Goal: Transaction & Acquisition: Purchase product/service

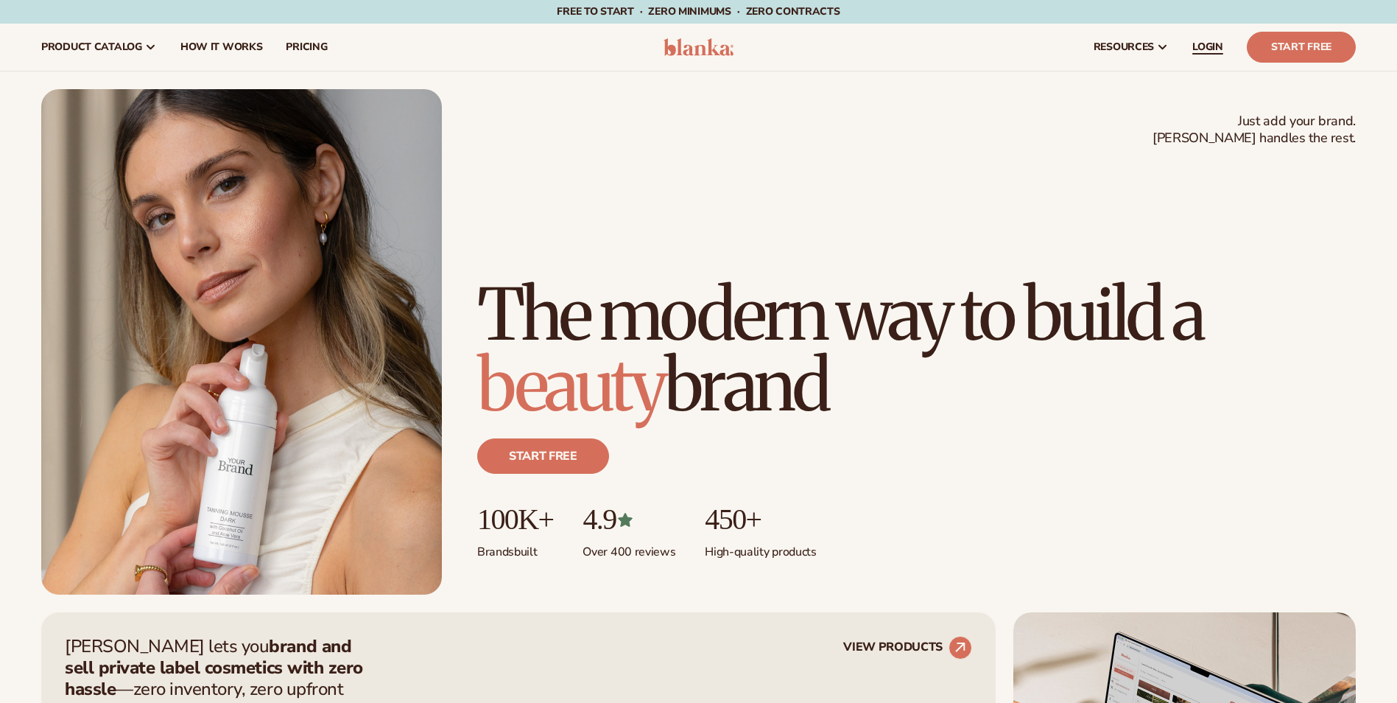
drag, startPoint x: 1211, startPoint y: 48, endPoint x: 815, endPoint y: 139, distance: 405.8
click at [1211, 48] on span "LOGIN" at bounding box center [1207, 47] width 31 height 12
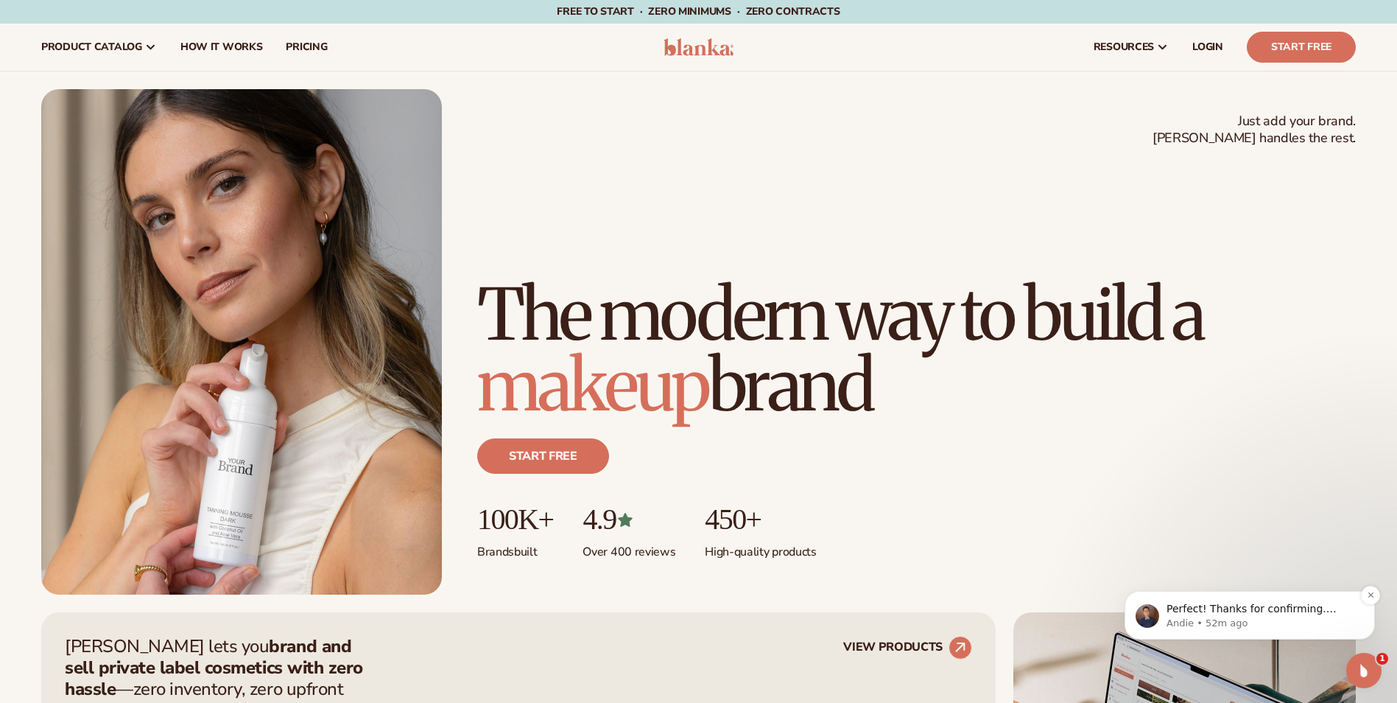
click at [1219, 616] on p "Andie • 52m ago" at bounding box center [1261, 622] width 190 height 13
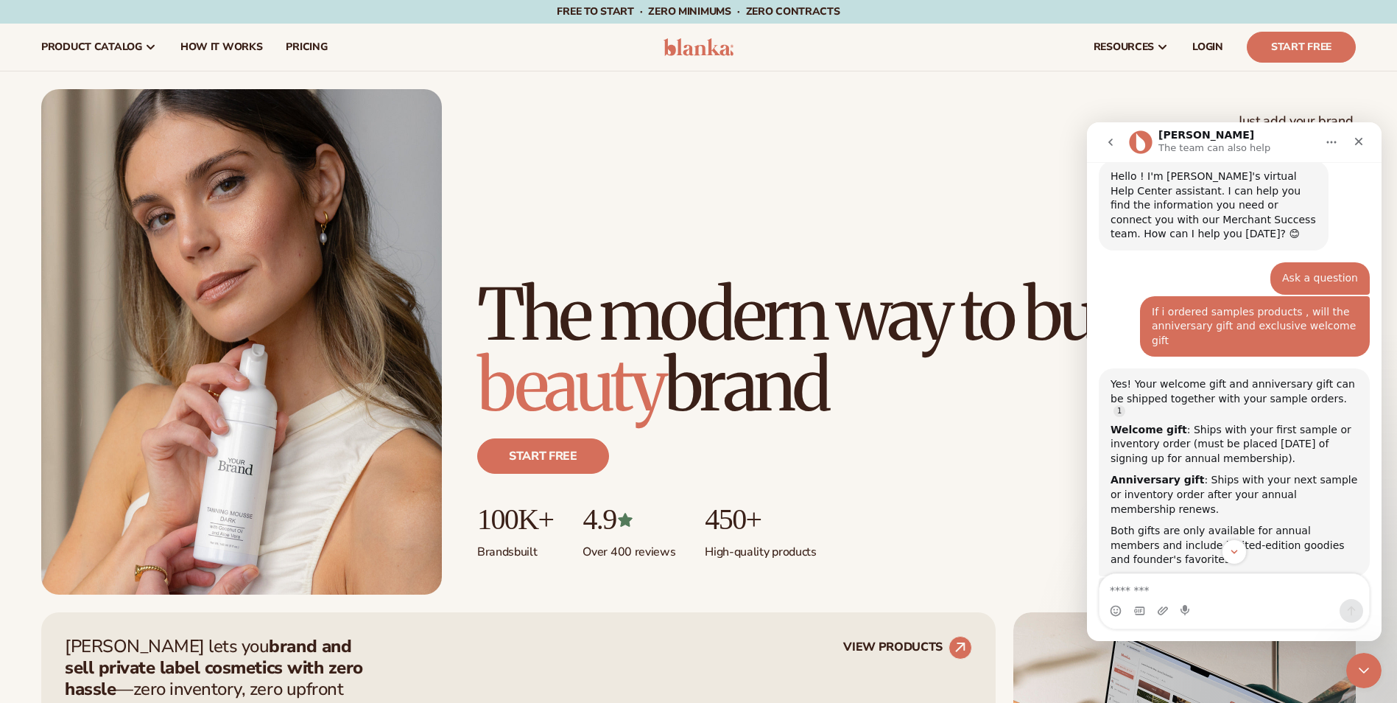
scroll to position [521, 0]
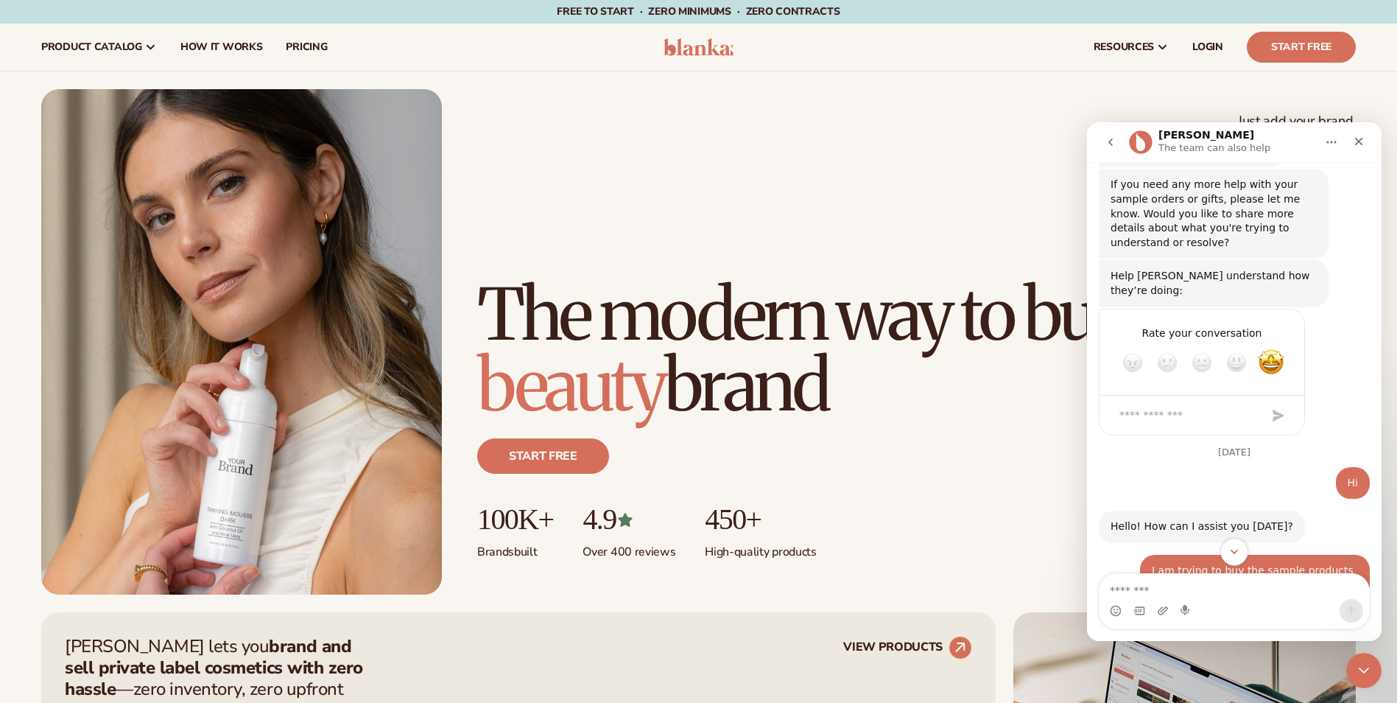
click at [1236, 556] on icon "Scroll to bottom" at bounding box center [1234, 551] width 13 height 13
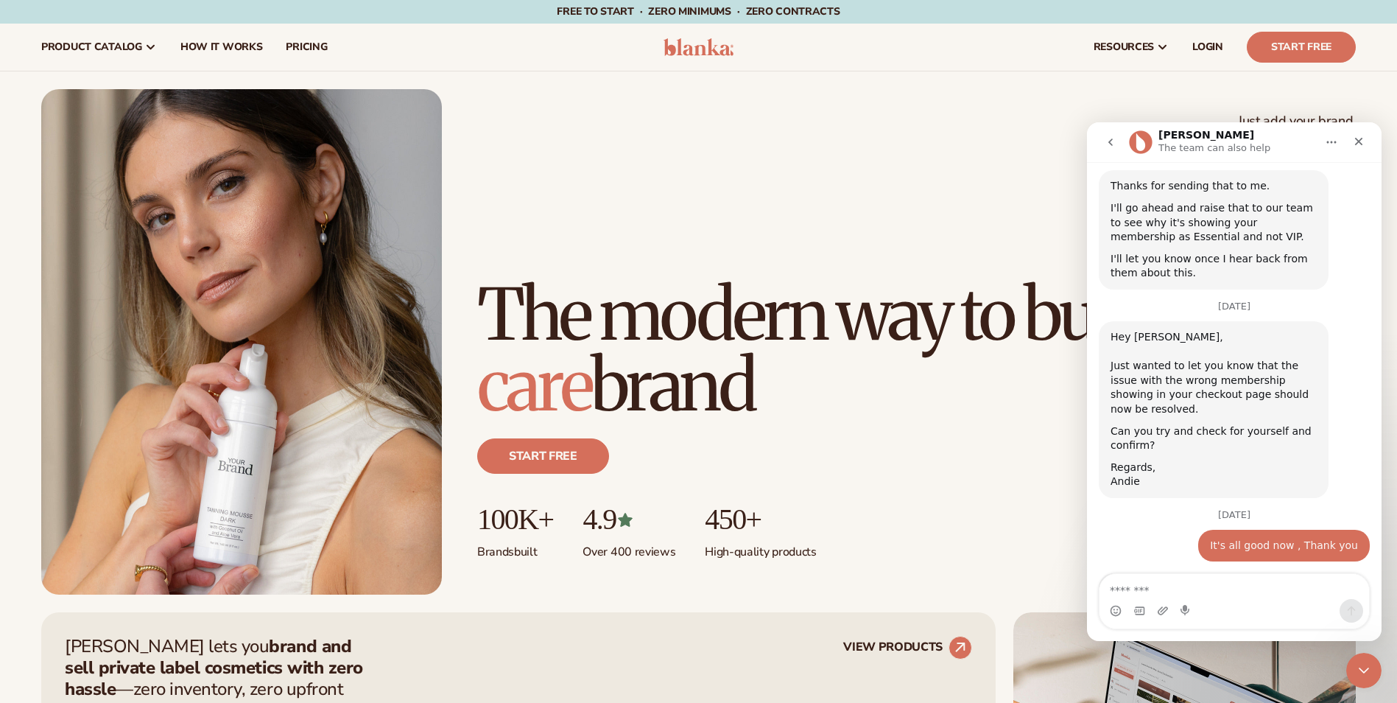
scroll to position [2103, 0]
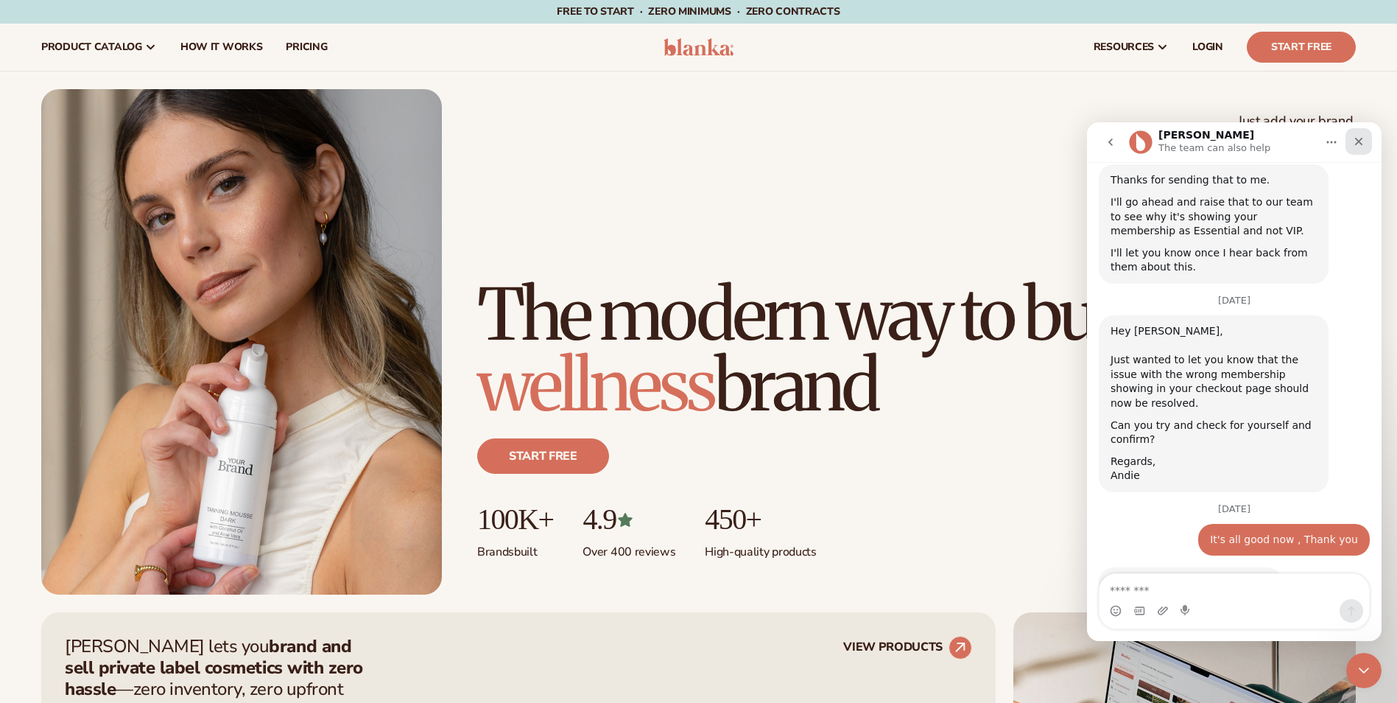
click at [1355, 142] on icon "Close" at bounding box center [1359, 141] width 12 height 12
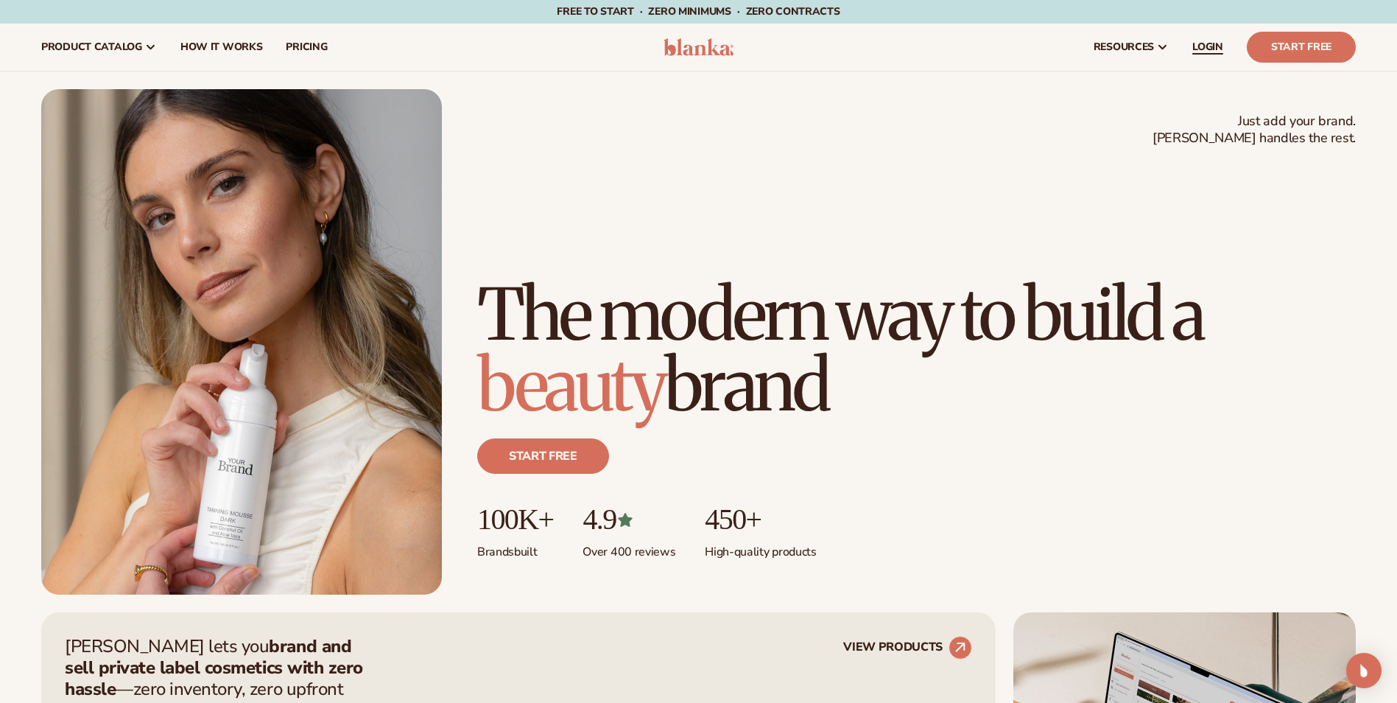
click at [1225, 49] on link "LOGIN" at bounding box center [1207, 47] width 54 height 47
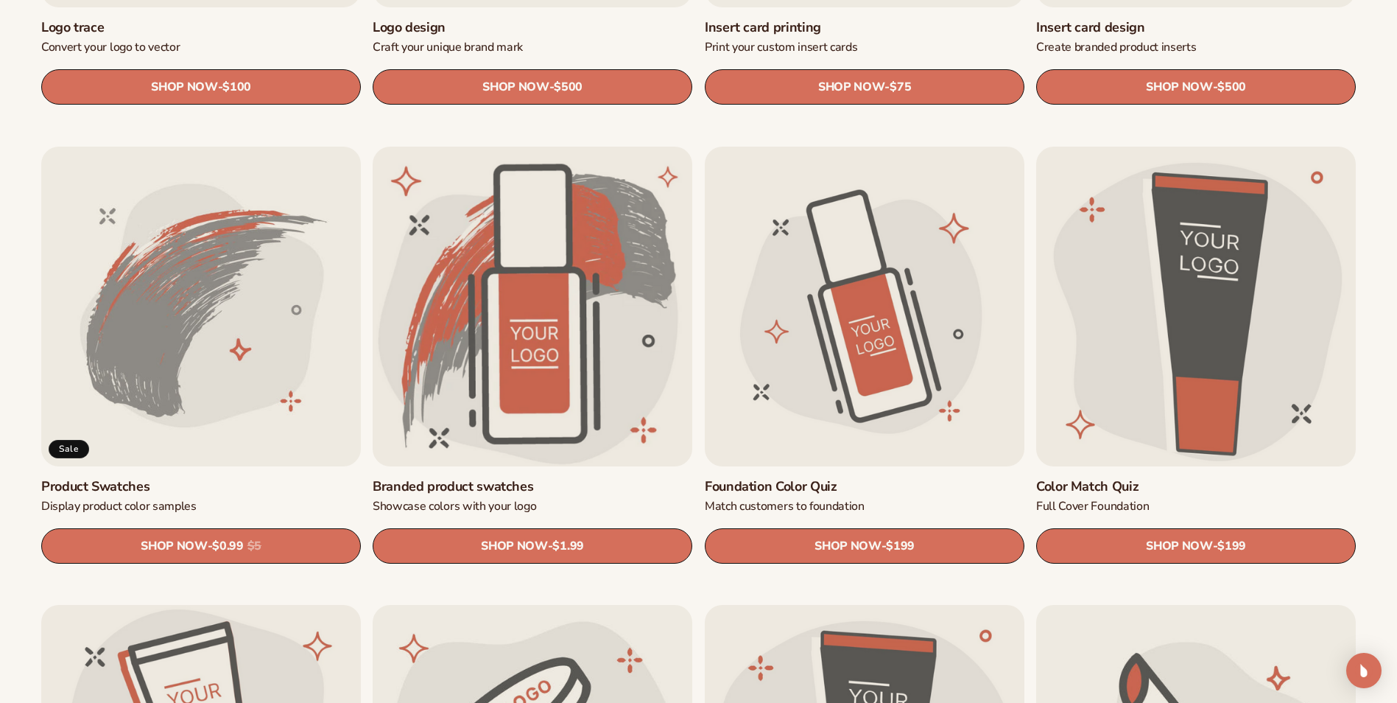
scroll to position [957, 0]
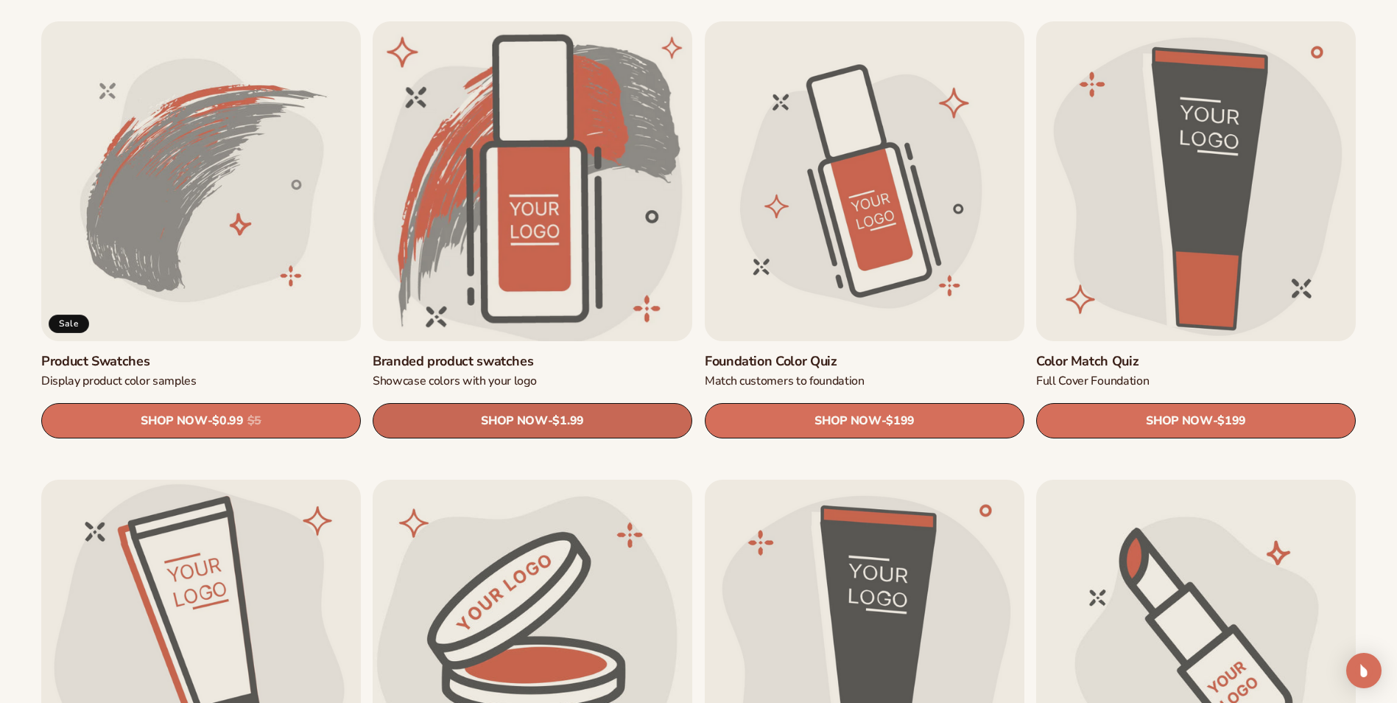
click at [476, 404] on link "SHOP NOW - Regular price $1.99 Sale price $1.99 Regular price Unit price / per" at bounding box center [533, 420] width 320 height 35
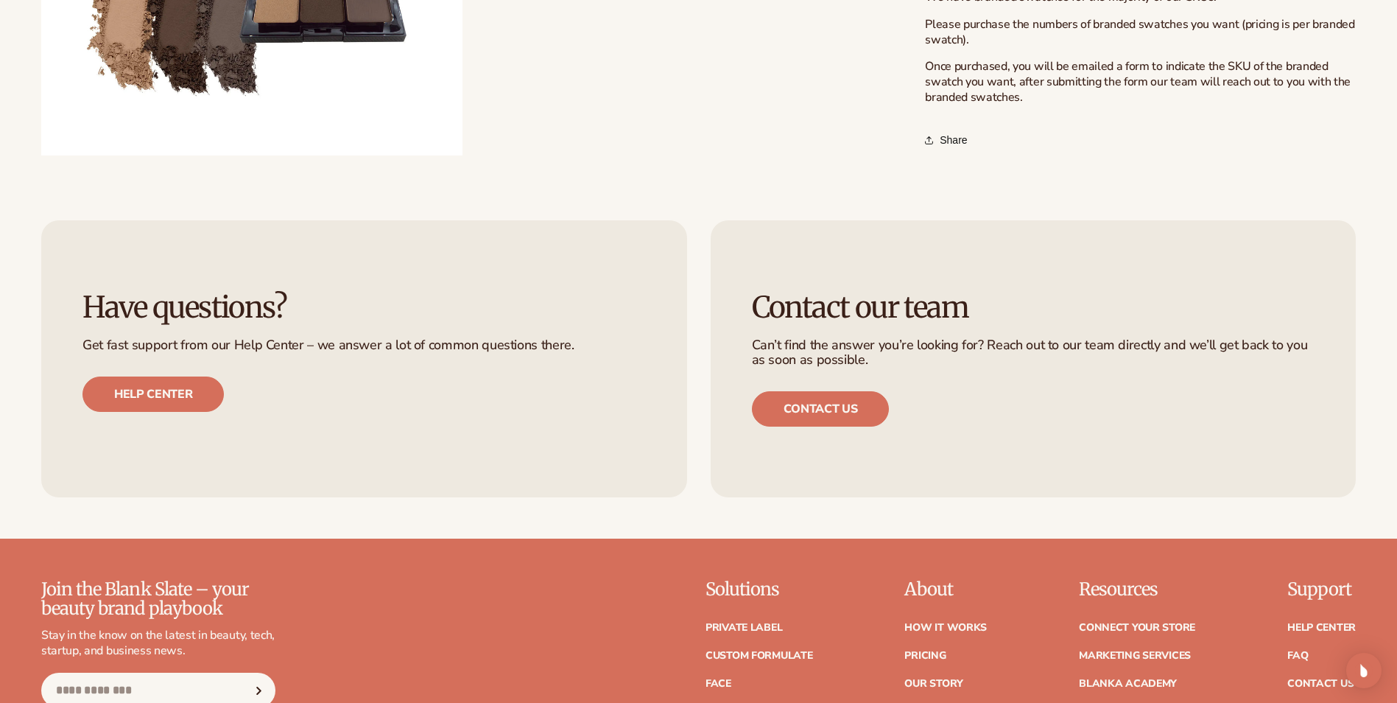
scroll to position [1988, 0]
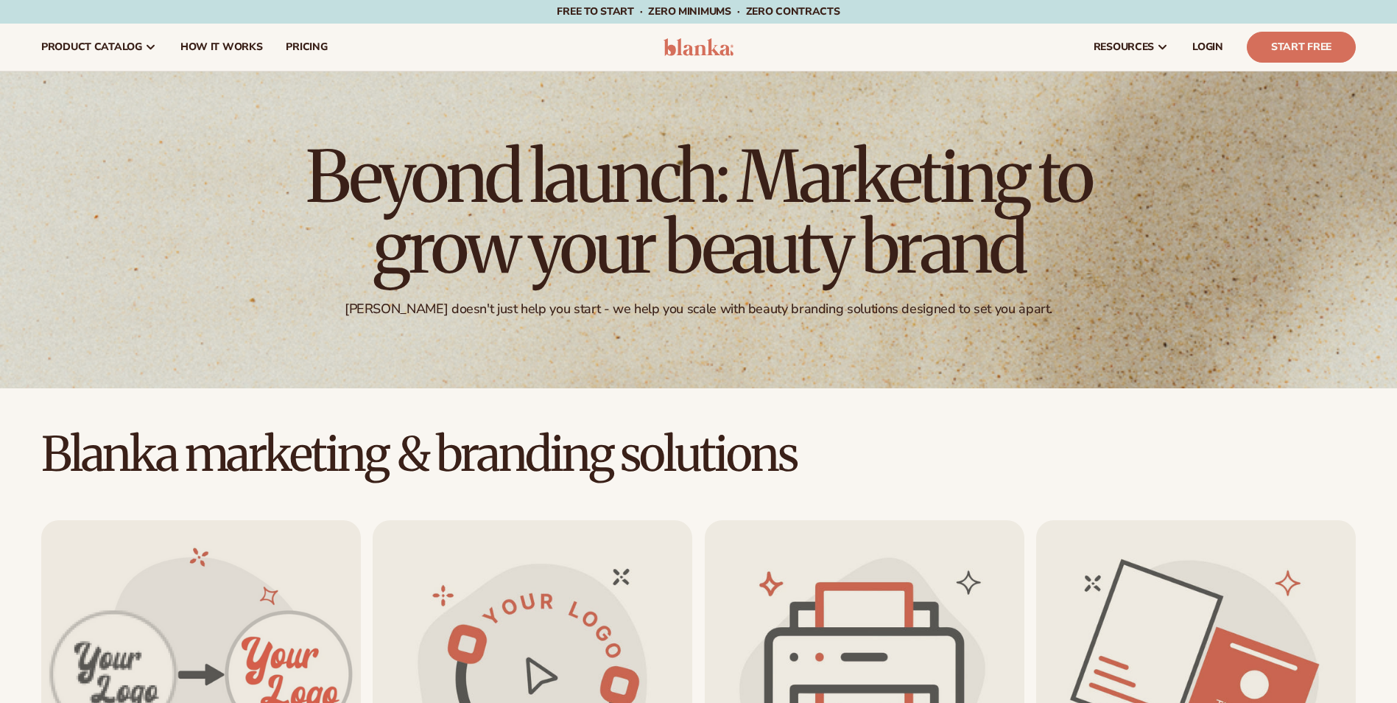
scroll to position [957, 0]
